Goal: Information Seeking & Learning: Learn about a topic

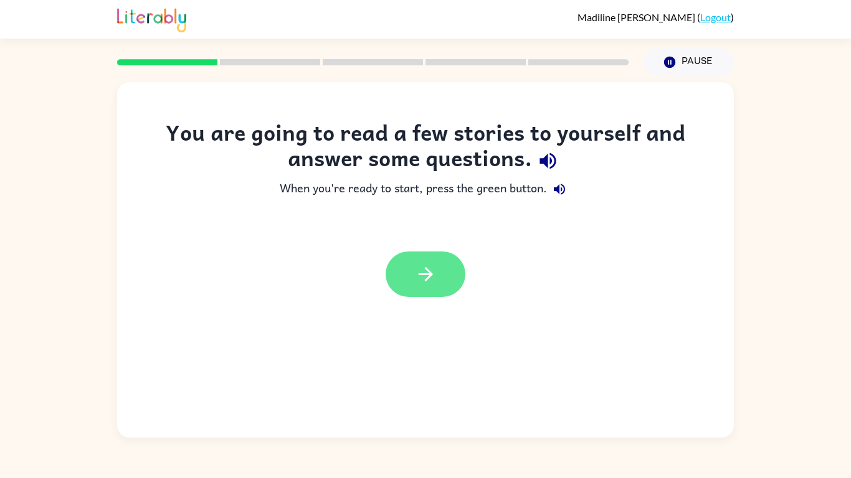
click at [444, 273] on button "button" at bounding box center [426, 274] width 80 height 45
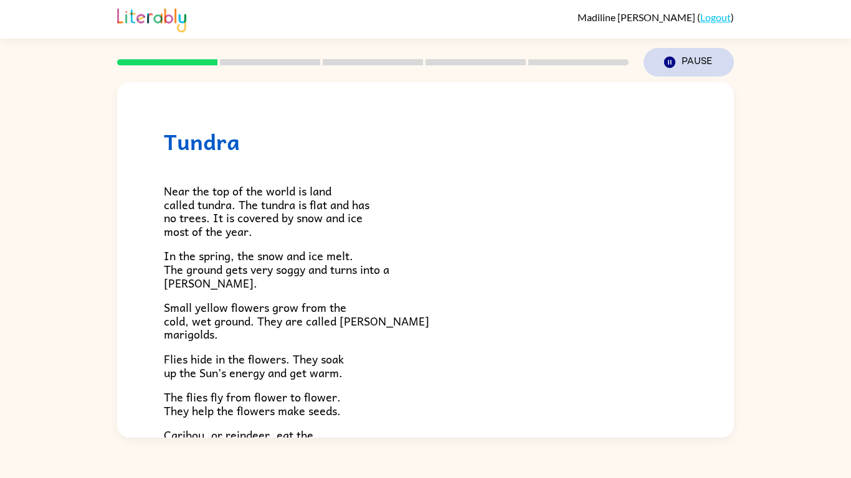
click at [703, 65] on button "Pause Pause" at bounding box center [689, 62] width 90 height 29
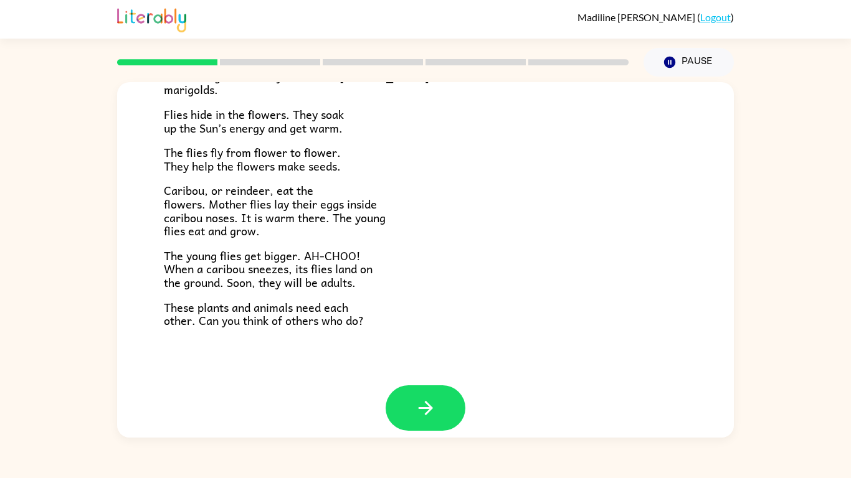
scroll to position [248, 0]
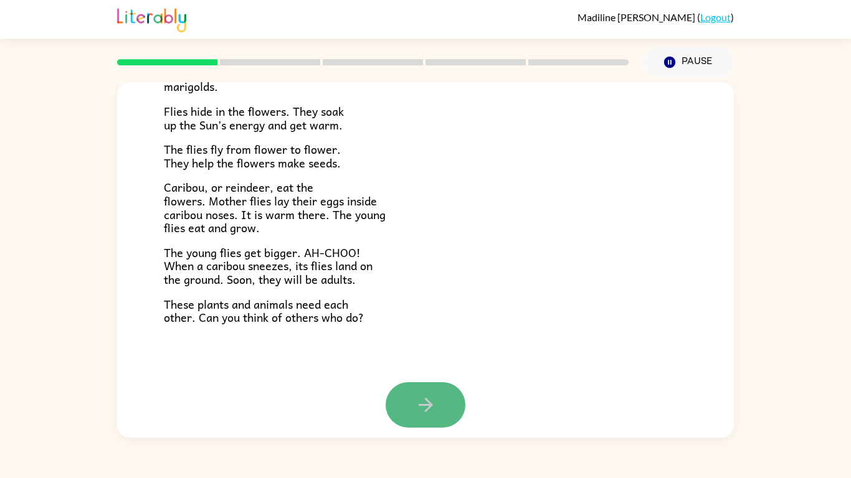
click at [437, 396] on button "button" at bounding box center [426, 405] width 80 height 45
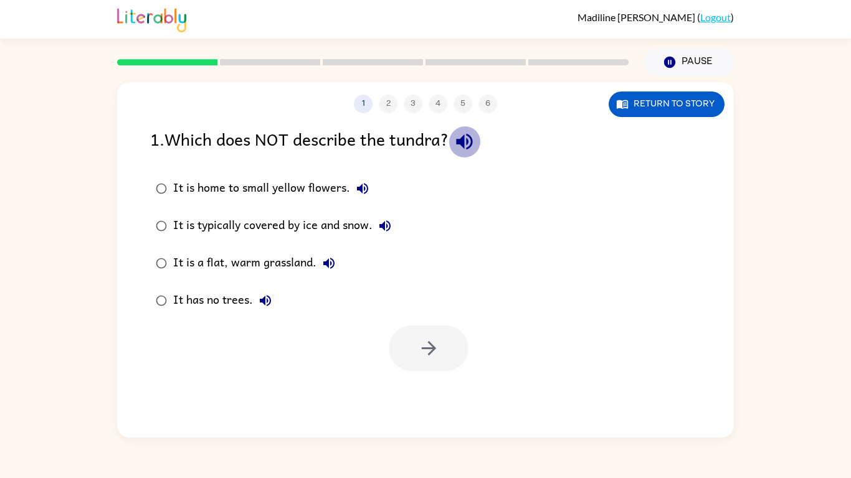
click at [468, 129] on button "button" at bounding box center [465, 142] width 32 height 32
click at [363, 189] on icon "button" at bounding box center [362, 188] width 11 height 11
click at [384, 224] on icon "button" at bounding box center [384, 226] width 11 height 11
click at [327, 266] on icon "button" at bounding box center [328, 263] width 11 height 11
click at [266, 299] on icon "button" at bounding box center [265, 300] width 15 height 15
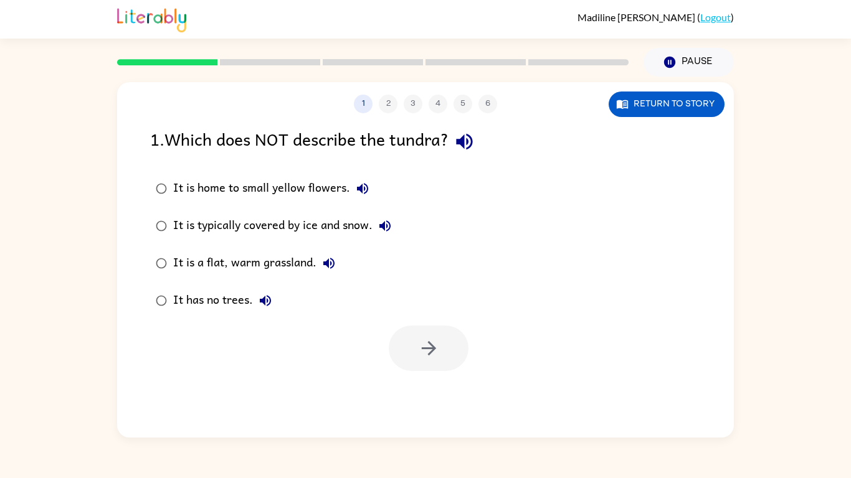
click at [300, 224] on div "It is typically covered by ice and snow." at bounding box center [285, 226] width 224 height 25
click at [404, 335] on button "button" at bounding box center [429, 348] width 80 height 45
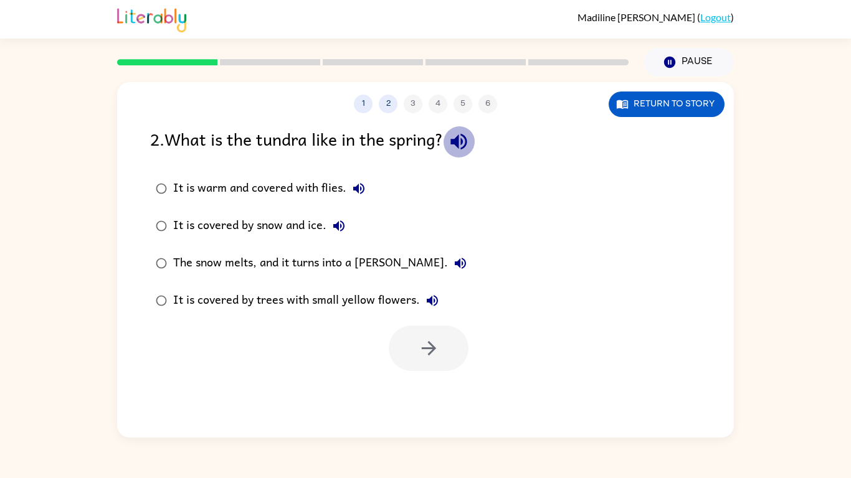
click at [458, 153] on icon "button" at bounding box center [459, 142] width 22 height 22
click at [353, 191] on icon "button" at bounding box center [358, 188] width 11 height 11
click at [340, 226] on icon "button" at bounding box center [338, 226] width 15 height 15
click at [665, 113] on button "Return to story" at bounding box center [667, 105] width 116 height 26
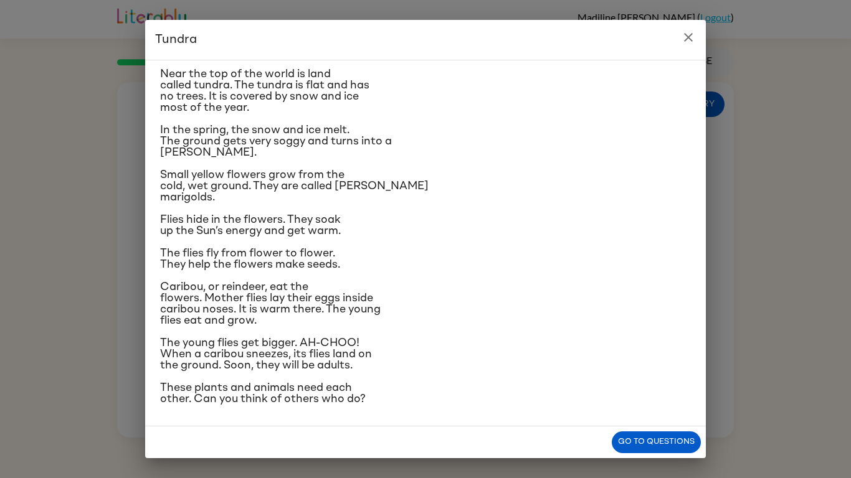
scroll to position [31, 0]
click at [683, 42] on icon "close" at bounding box center [688, 37] width 15 height 15
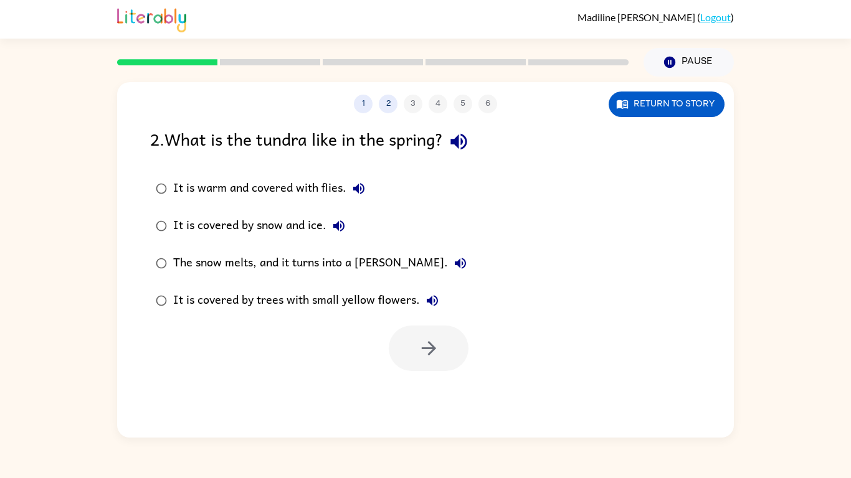
click at [331, 184] on div "It is warm and covered with flies." at bounding box center [272, 188] width 198 height 25
click at [429, 335] on button "button" at bounding box center [429, 348] width 80 height 45
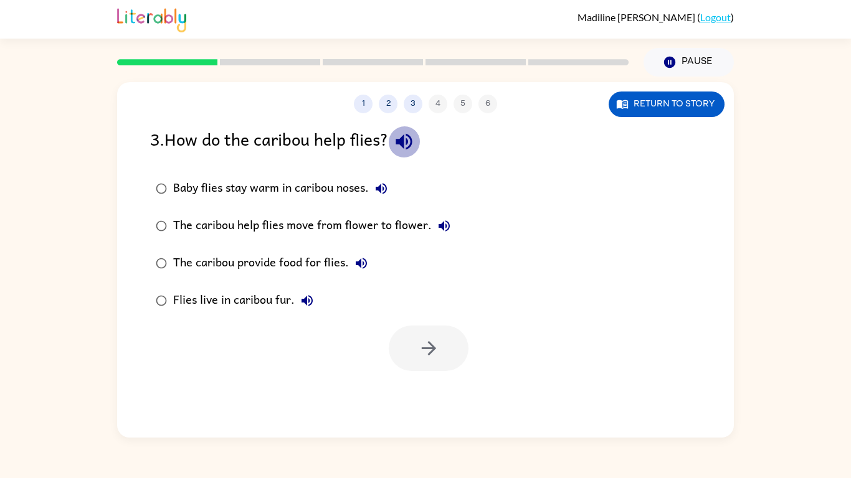
click at [401, 141] on icon "button" at bounding box center [404, 142] width 16 height 16
click at [383, 191] on icon "button" at bounding box center [381, 188] width 15 height 15
click at [444, 229] on icon "button" at bounding box center [444, 226] width 15 height 15
click at [361, 265] on icon "button" at bounding box center [361, 263] width 15 height 15
click at [309, 297] on icon "button" at bounding box center [307, 300] width 11 height 11
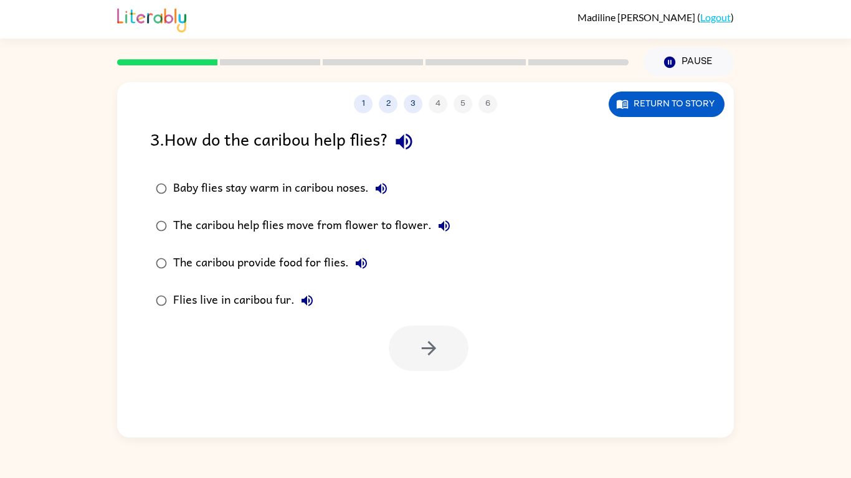
click at [305, 260] on div "The caribou provide food for flies." at bounding box center [273, 263] width 201 height 25
click at [420, 340] on icon "button" at bounding box center [429, 349] width 22 height 22
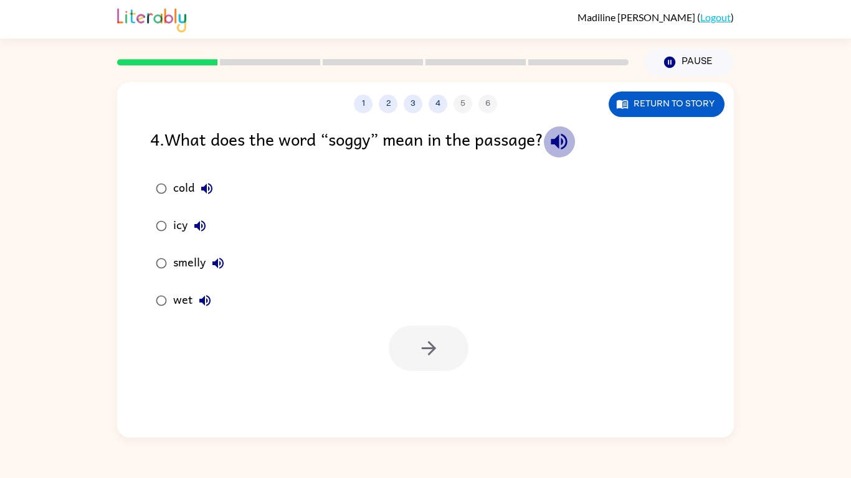
click at [557, 137] on icon "button" at bounding box center [559, 142] width 22 height 22
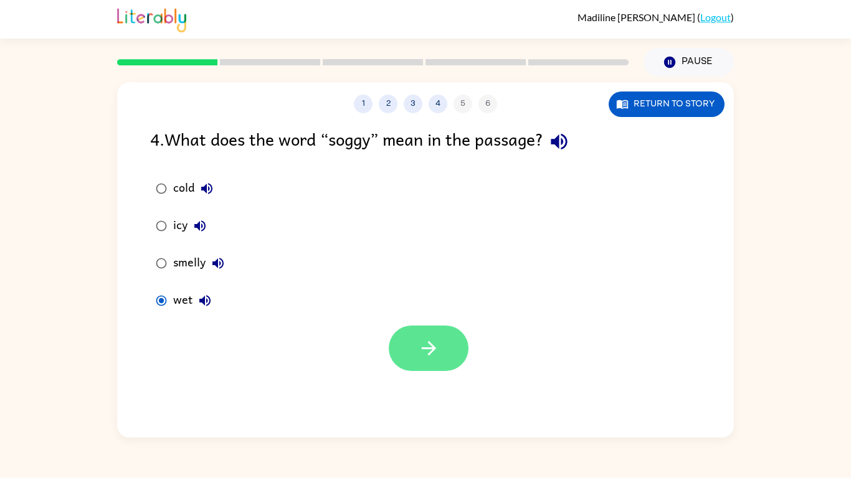
click at [391, 348] on button "button" at bounding box center [429, 348] width 80 height 45
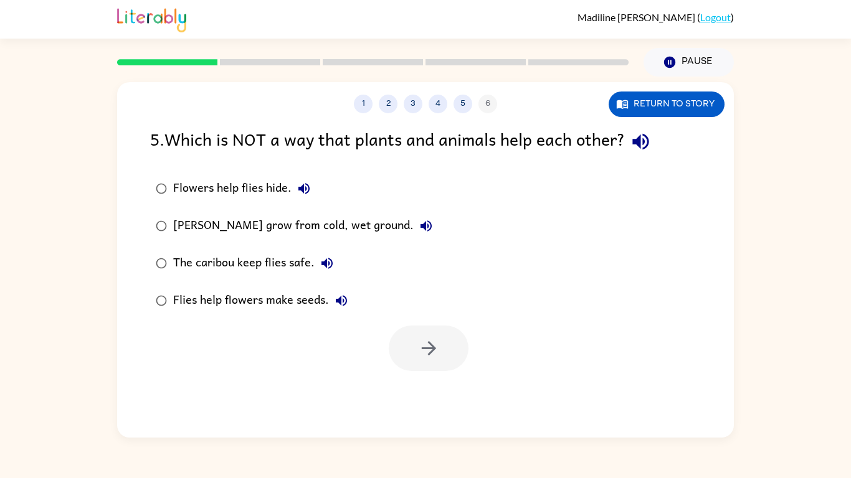
click at [641, 143] on icon "button" at bounding box center [640, 142] width 16 height 16
click at [302, 183] on icon "button" at bounding box center [304, 188] width 15 height 15
click at [414, 227] on button "[PERSON_NAME] grow from cold, wet ground." at bounding box center [426, 226] width 25 height 25
click at [329, 258] on icon "button" at bounding box center [327, 263] width 15 height 15
click at [335, 297] on icon "button" at bounding box center [341, 300] width 15 height 15
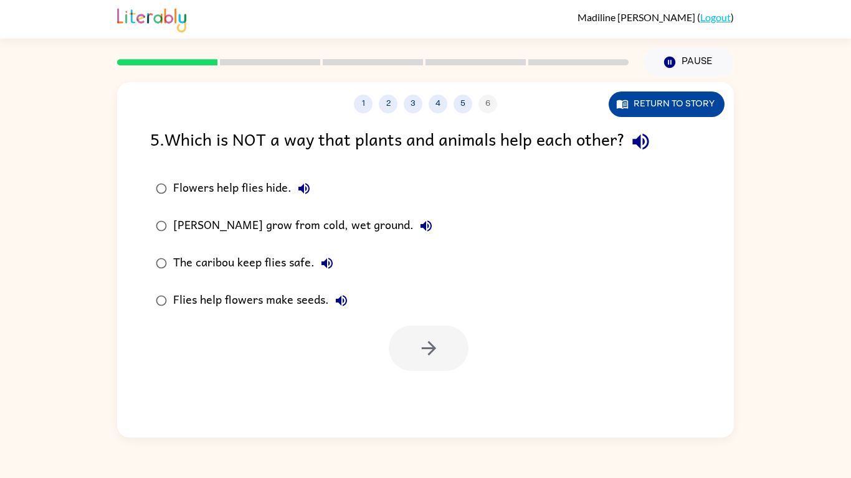
click at [645, 96] on button "Return to story" at bounding box center [667, 105] width 116 height 26
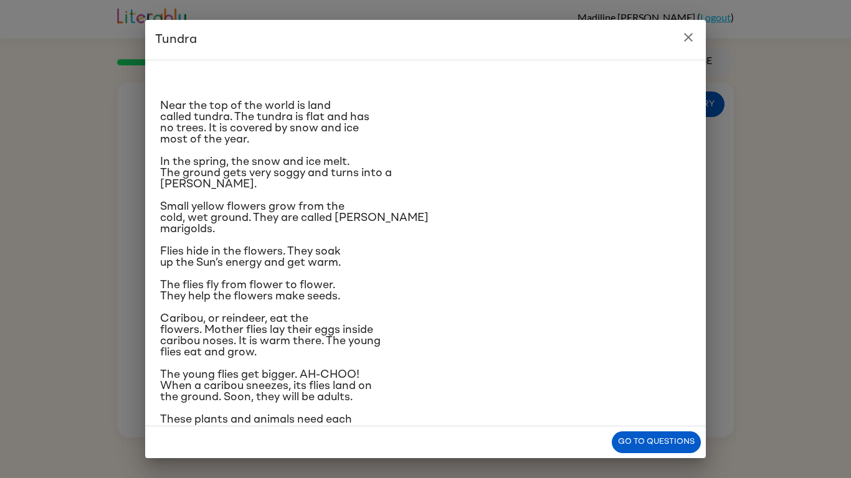
scroll to position [32, 0]
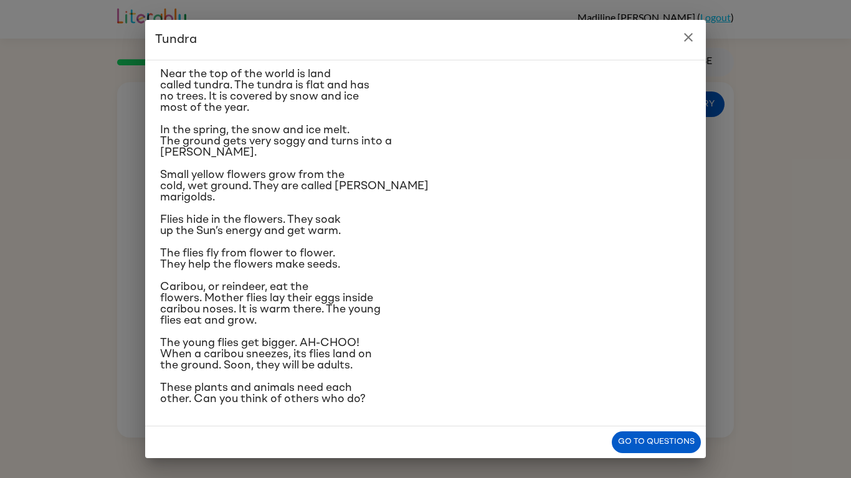
click at [684, 40] on icon "close" at bounding box center [688, 37] width 9 height 9
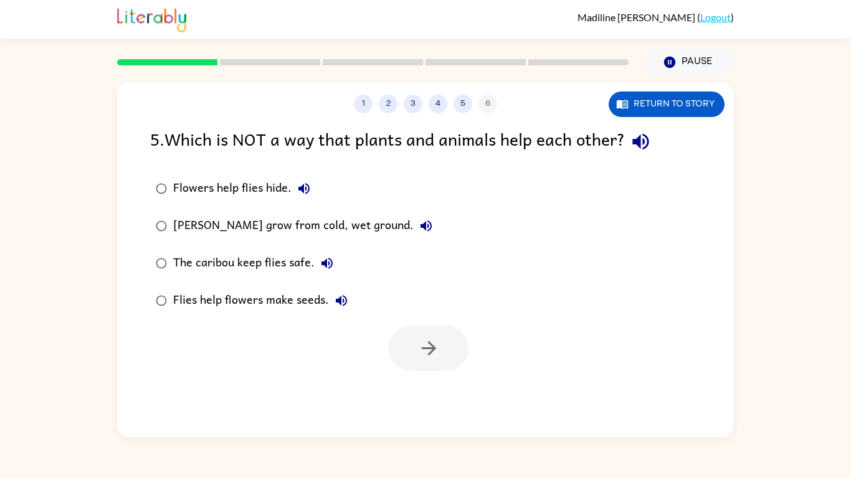
click at [640, 139] on icon "button" at bounding box center [640, 142] width 16 height 16
click at [283, 264] on div "The caribou keep flies safe." at bounding box center [256, 263] width 166 height 25
click at [435, 341] on icon "button" at bounding box center [429, 349] width 22 height 22
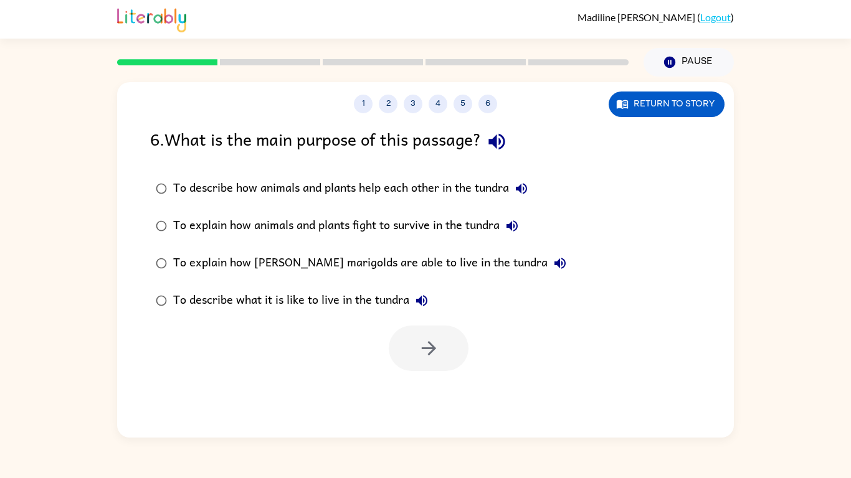
click at [498, 140] on icon "button" at bounding box center [496, 142] width 16 height 16
click at [529, 196] on button "To describe how animals and plants help each other in the tundra" at bounding box center [521, 188] width 25 height 25
click at [515, 227] on icon "button" at bounding box center [511, 226] width 11 height 11
click at [554, 265] on icon "button" at bounding box center [559, 263] width 11 height 11
click at [422, 300] on icon "button" at bounding box center [421, 300] width 15 height 15
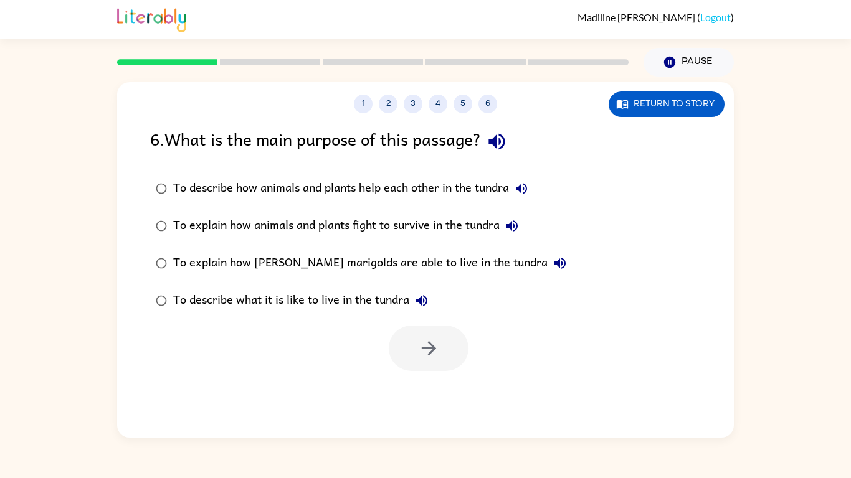
click at [520, 224] on icon "button" at bounding box center [512, 226] width 15 height 15
click at [548, 272] on button "To explain how [PERSON_NAME] marigolds are able to live in the tundra" at bounding box center [560, 263] width 25 height 25
click at [425, 297] on icon "button" at bounding box center [421, 300] width 11 height 11
click at [518, 221] on icon "button" at bounding box center [511, 226] width 11 height 11
click at [505, 148] on icon "button" at bounding box center [496, 142] width 16 height 16
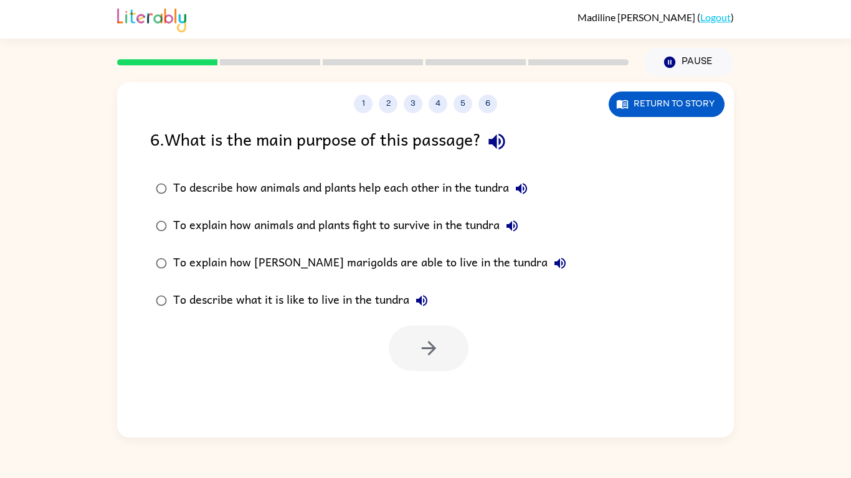
click at [521, 188] on icon "button" at bounding box center [521, 188] width 11 height 11
click at [516, 219] on icon "button" at bounding box center [512, 226] width 15 height 15
click at [554, 261] on icon "button" at bounding box center [559, 263] width 11 height 11
click at [422, 295] on icon "button" at bounding box center [421, 300] width 15 height 15
click at [512, 221] on icon "button" at bounding box center [512, 226] width 15 height 15
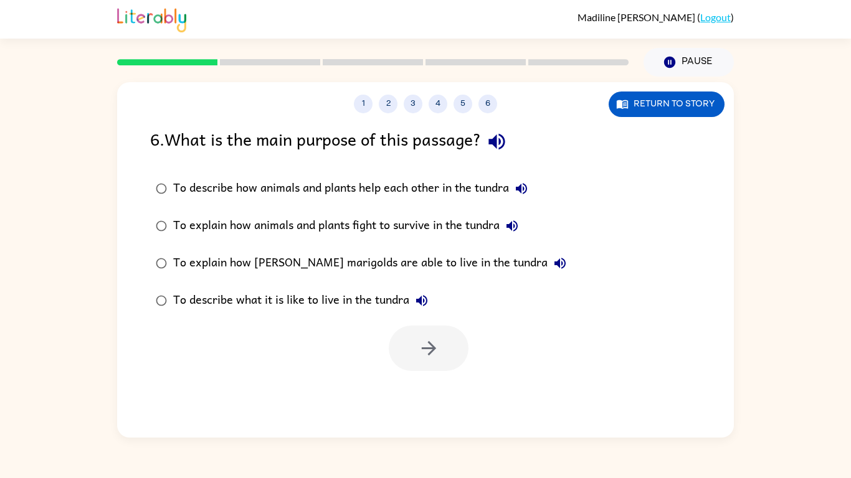
click at [350, 302] on div "To describe what it is like to live in the tundra" at bounding box center [303, 300] width 261 height 25
click at [416, 348] on button "button" at bounding box center [429, 348] width 80 height 45
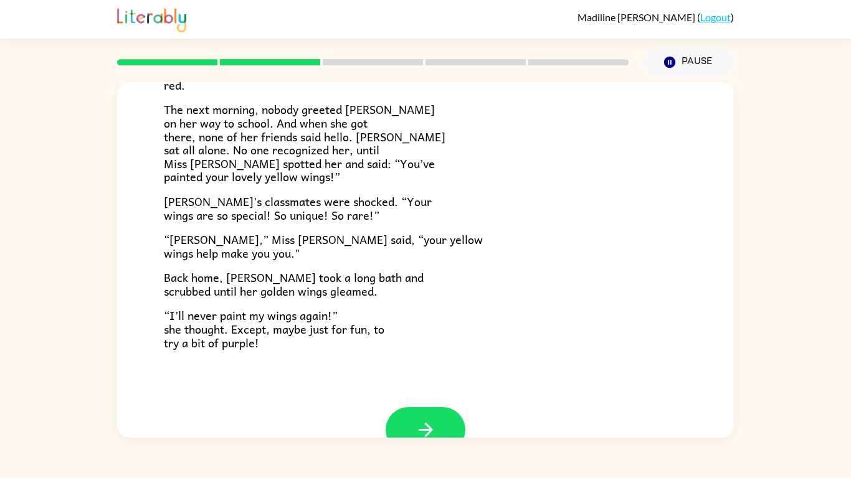
scroll to position [348, 0]
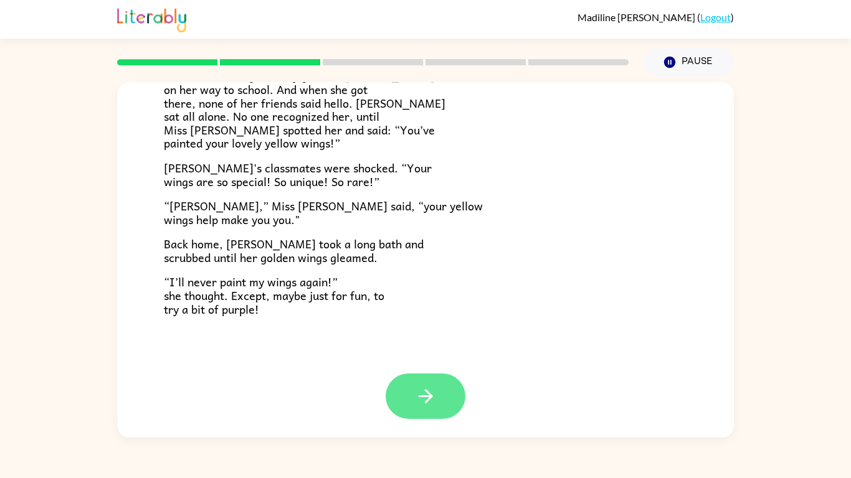
click at [437, 405] on button "button" at bounding box center [426, 396] width 80 height 45
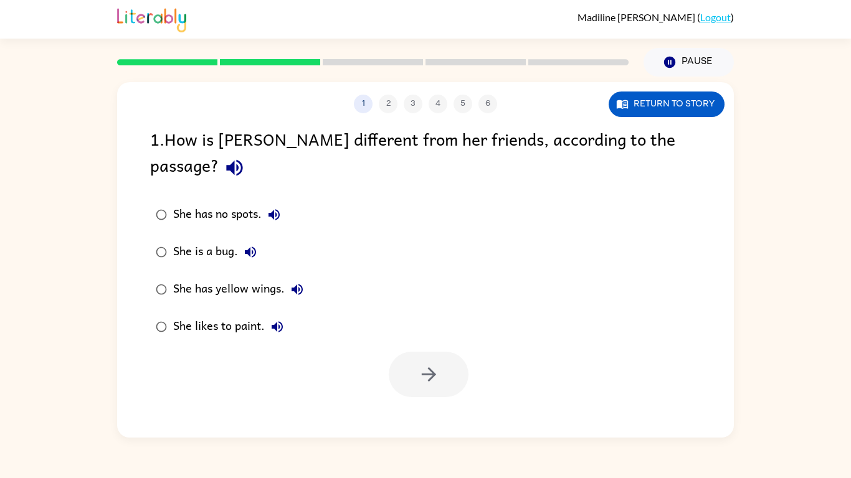
scroll to position [0, 0]
click at [245, 157] on icon "button" at bounding box center [235, 168] width 22 height 22
click at [275, 209] on icon "button" at bounding box center [274, 214] width 11 height 11
click at [250, 247] on icon "button" at bounding box center [250, 252] width 11 height 11
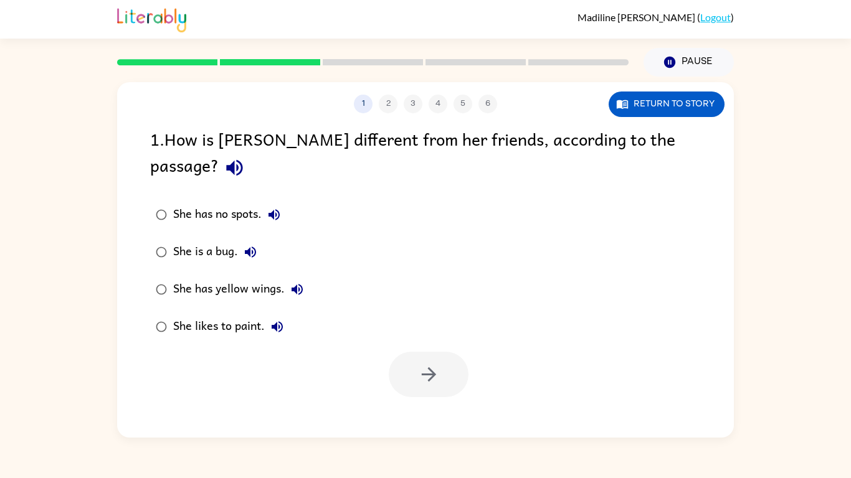
click at [300, 284] on icon "button" at bounding box center [297, 289] width 11 height 11
click at [246, 277] on div "She has yellow wings." at bounding box center [241, 289] width 136 height 25
click at [457, 352] on button "button" at bounding box center [429, 374] width 80 height 45
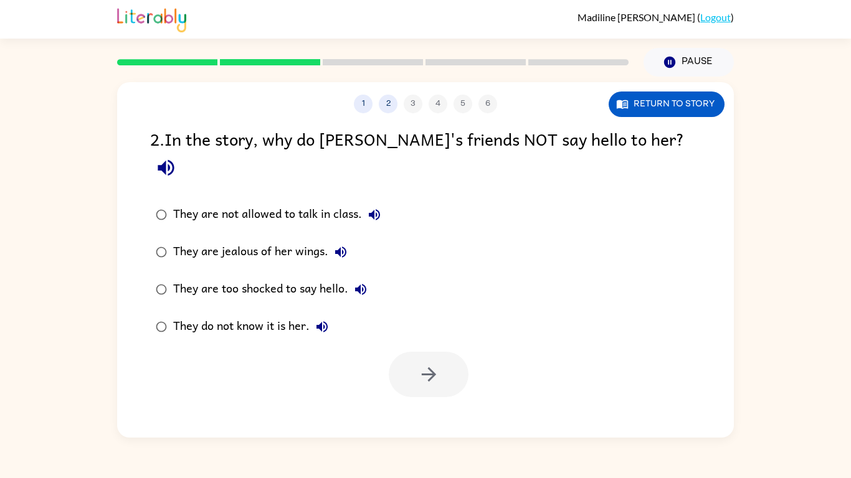
click at [174, 160] on icon "button" at bounding box center [166, 168] width 16 height 16
click at [177, 157] on icon "button" at bounding box center [166, 168] width 22 height 22
click at [374, 209] on icon "button" at bounding box center [374, 214] width 11 height 11
click at [340, 247] on icon "button" at bounding box center [340, 252] width 11 height 11
click at [364, 284] on icon "button" at bounding box center [360, 289] width 11 height 11
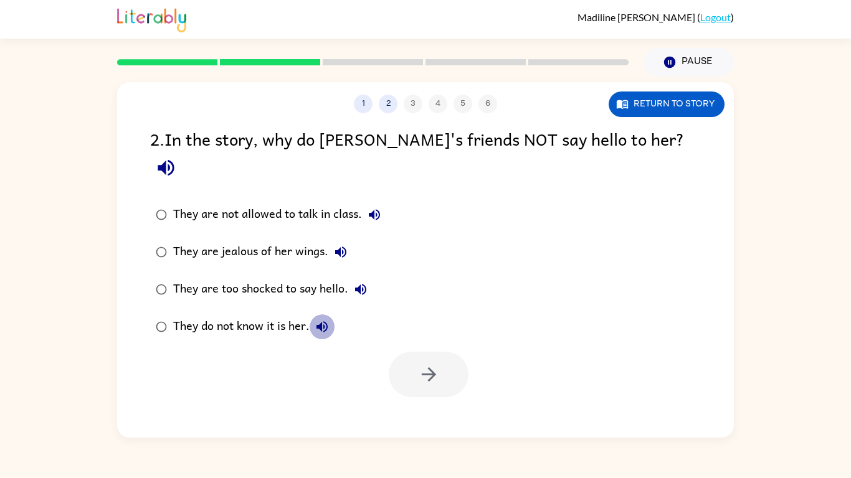
click at [328, 320] on icon "button" at bounding box center [322, 327] width 15 height 15
click at [251, 315] on div "They do not know it is her." at bounding box center [253, 327] width 161 height 25
click at [418, 364] on icon "button" at bounding box center [429, 375] width 22 height 22
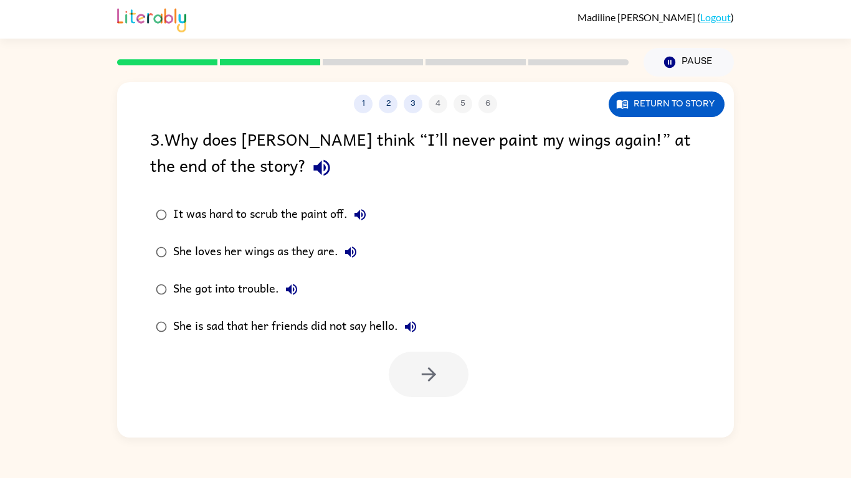
click at [313, 164] on icon "button" at bounding box center [321, 168] width 16 height 16
click at [373, 216] on button "It was hard to scrub the paint off." at bounding box center [360, 214] width 25 height 25
click at [351, 255] on icon "button" at bounding box center [350, 252] width 15 height 15
click at [306, 286] on label "She got into trouble." at bounding box center [286, 289] width 286 height 37
click at [304, 288] on button "She got into trouble." at bounding box center [291, 289] width 25 height 25
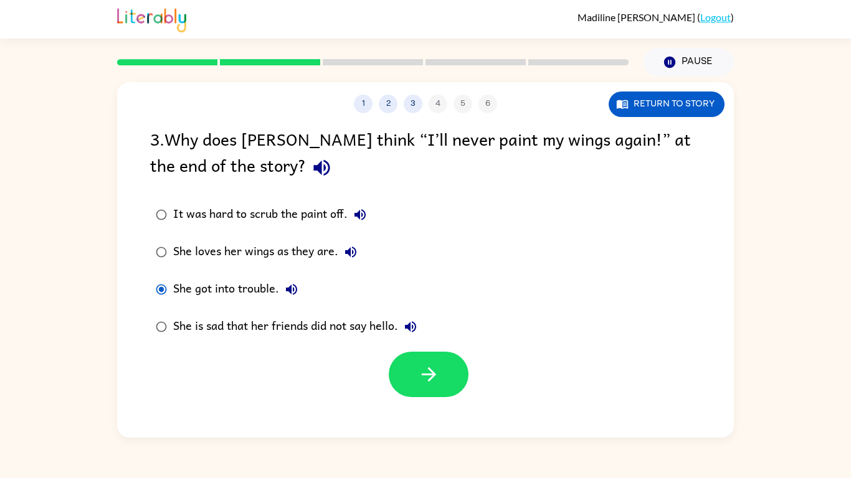
click at [417, 324] on icon "button" at bounding box center [410, 327] width 15 height 15
click at [362, 328] on div "She is sad that her friends did not say hello." at bounding box center [298, 327] width 250 height 25
click at [416, 373] on button "button" at bounding box center [429, 374] width 80 height 45
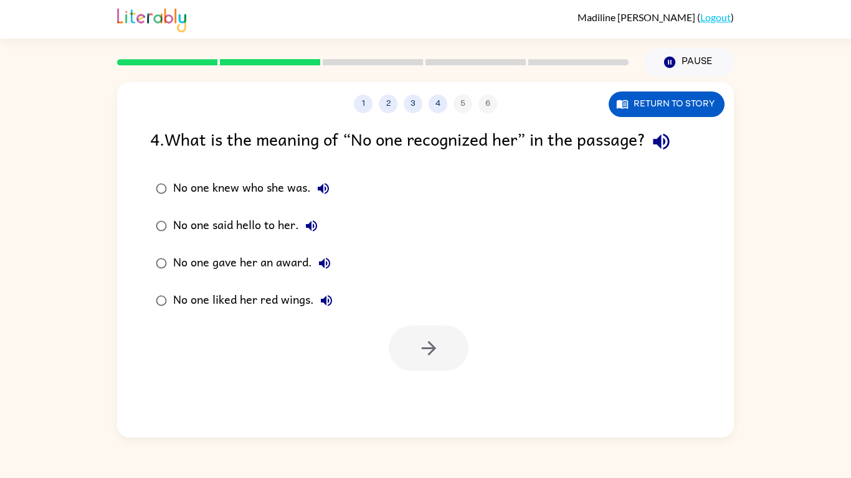
click at [657, 146] on icon "button" at bounding box center [661, 142] width 22 height 22
click at [322, 184] on icon "button" at bounding box center [323, 188] width 15 height 15
click at [292, 188] on div "No one knew who she was." at bounding box center [254, 188] width 163 height 25
click at [313, 223] on icon "button" at bounding box center [311, 226] width 15 height 15
click at [326, 258] on icon "button" at bounding box center [324, 263] width 15 height 15
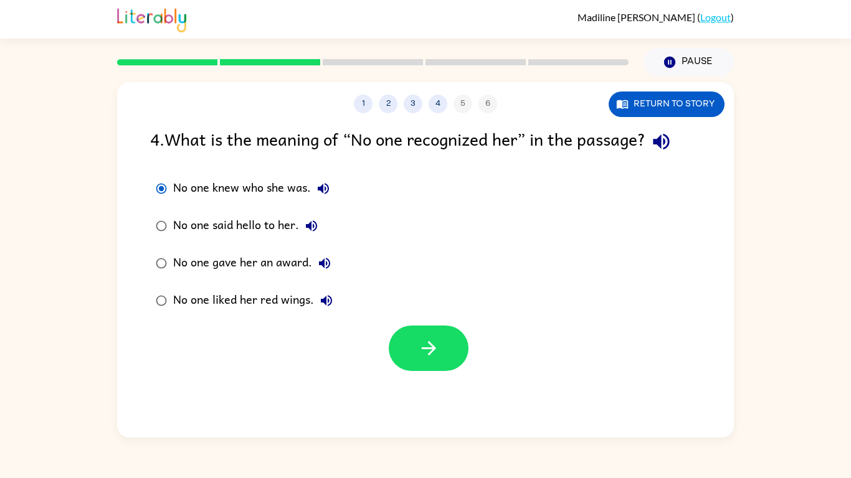
click at [324, 299] on icon "button" at bounding box center [326, 300] width 11 height 11
click at [405, 343] on button "button" at bounding box center [429, 348] width 80 height 45
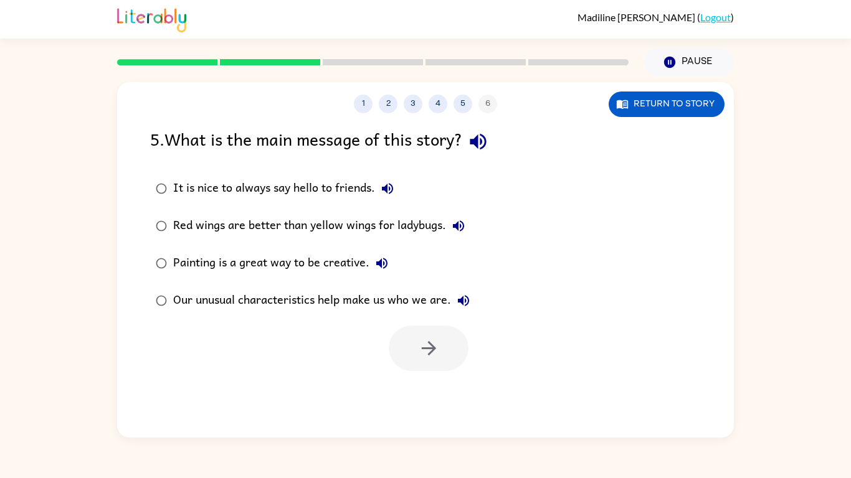
click at [477, 148] on icon "button" at bounding box center [478, 142] width 22 height 22
click at [389, 183] on icon "button" at bounding box center [387, 188] width 11 height 11
click at [459, 221] on icon "button" at bounding box center [458, 226] width 15 height 15
click at [386, 259] on icon "button" at bounding box center [381, 263] width 15 height 15
click at [467, 299] on icon "button" at bounding box center [463, 300] width 15 height 15
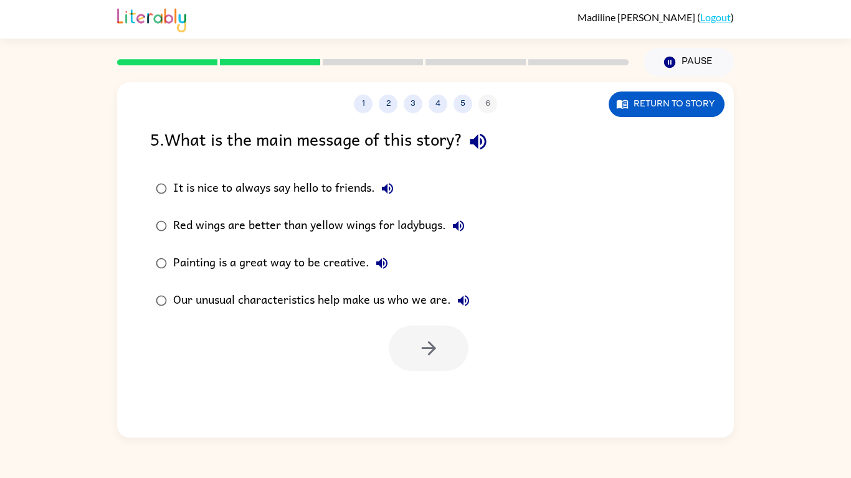
click at [361, 298] on div "Our unusual characteristics help make us who we are." at bounding box center [324, 300] width 303 height 25
click at [414, 351] on button "button" at bounding box center [429, 348] width 80 height 45
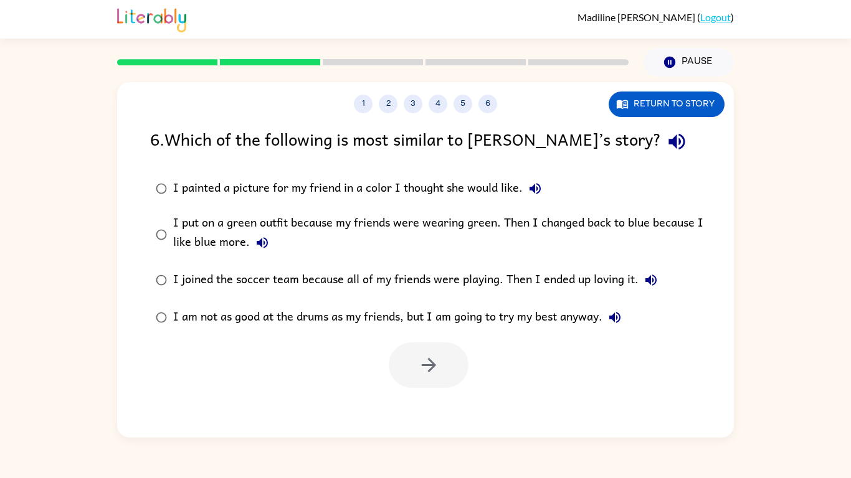
click at [668, 141] on icon "button" at bounding box center [676, 142] width 16 height 16
click at [541, 184] on icon "button" at bounding box center [535, 188] width 15 height 15
click at [269, 241] on button "I put on a green outfit because my friends were wearing green. Then I changed b…" at bounding box center [262, 243] width 25 height 25
click at [647, 273] on icon "button" at bounding box center [651, 280] width 15 height 15
click at [614, 320] on icon "button" at bounding box center [614, 317] width 11 height 11
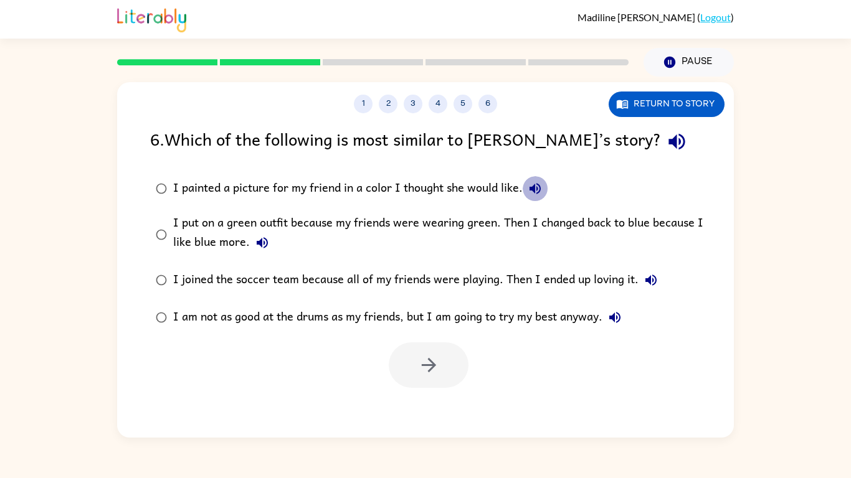
click at [531, 190] on icon "button" at bounding box center [535, 188] width 11 height 11
click at [666, 138] on icon "button" at bounding box center [677, 142] width 22 height 22
click at [316, 225] on div "I put on a green outfit because my friends were wearing green. Then I changed b…" at bounding box center [445, 235] width 544 height 42
click at [456, 379] on button "button" at bounding box center [429, 365] width 80 height 45
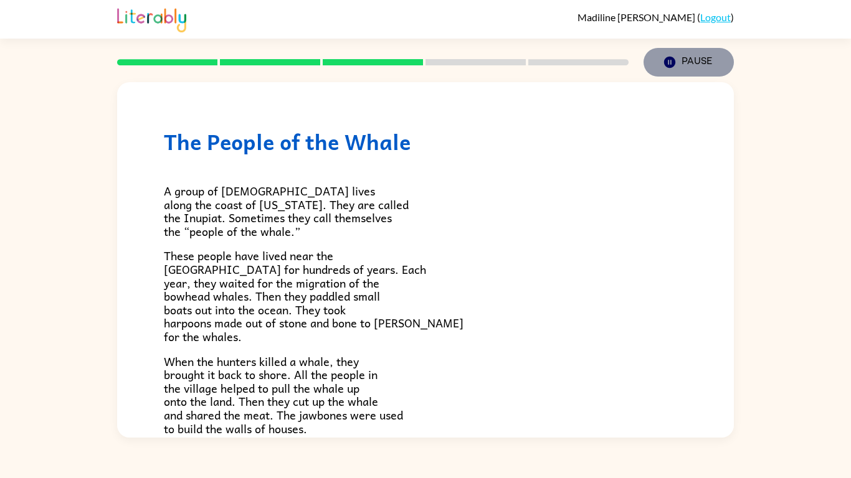
click at [689, 53] on button "Pause Pause" at bounding box center [689, 62] width 90 height 29
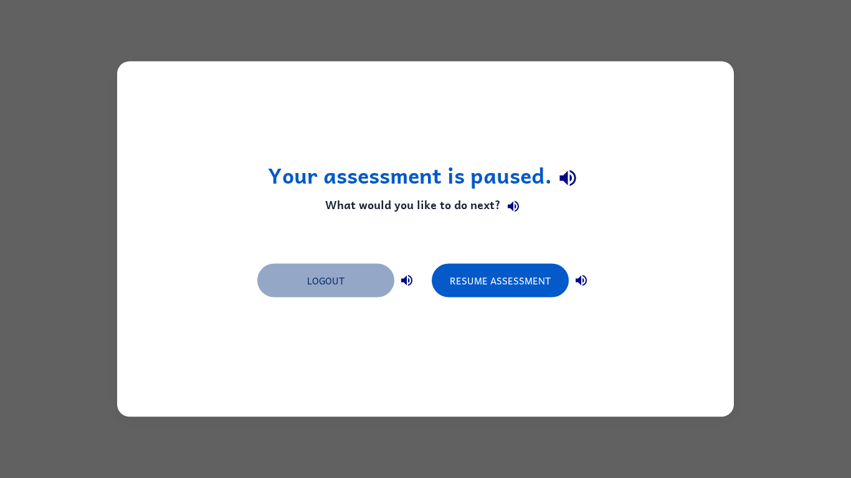
click at [347, 288] on button "Logout" at bounding box center [325, 281] width 137 height 34
